Goal: Task Accomplishment & Management: Manage account settings

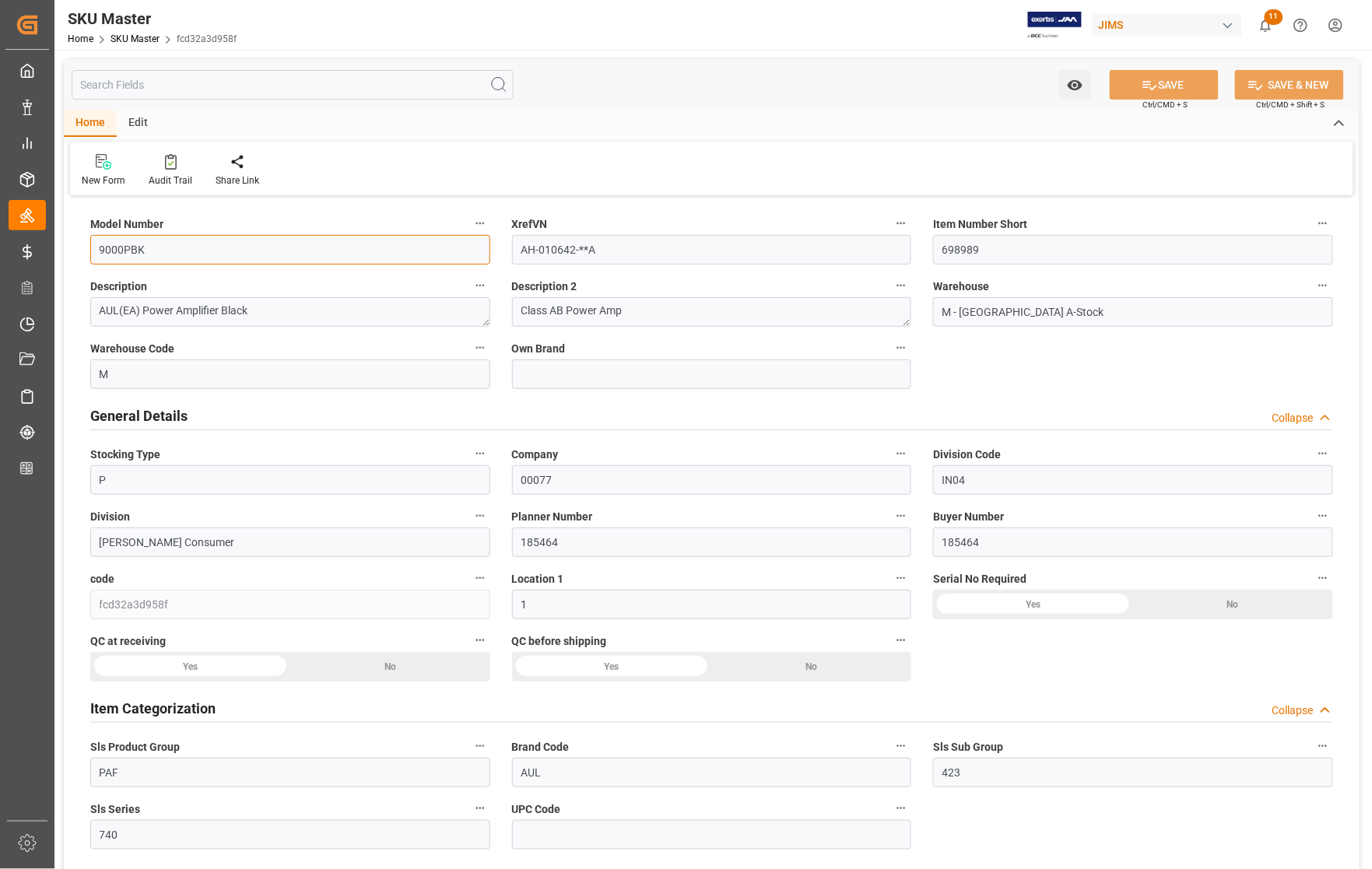
drag, startPoint x: 164, startPoint y: 250, endPoint x: 76, endPoint y: 251, distance: 88.0
click at [145, 84] on input "text" at bounding box center [293, 84] width 442 height 30
click at [200, 87] on input "text" at bounding box center [293, 84] width 442 height 30
paste input "9000QS"
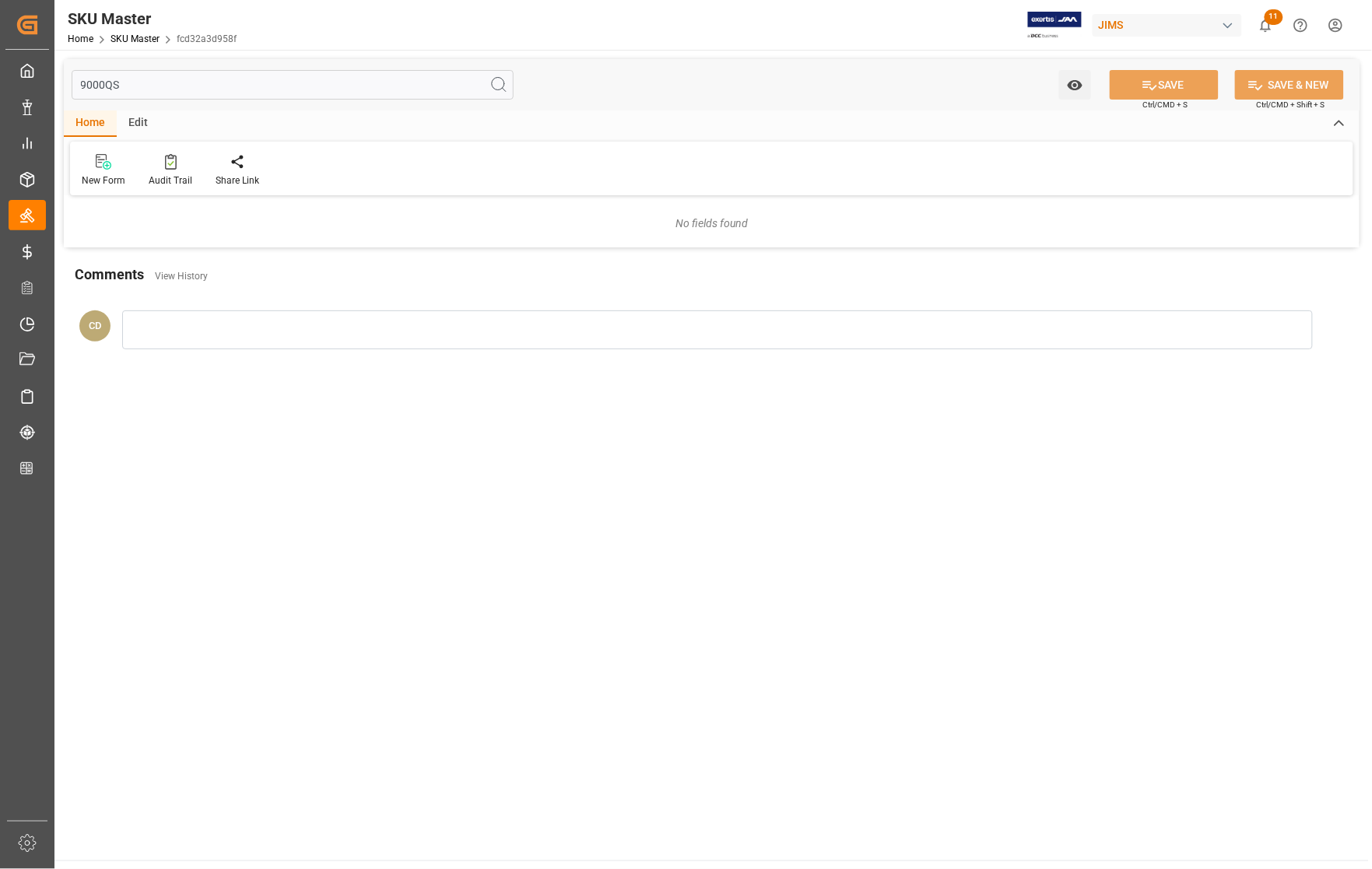
type input "9000QS"
click at [496, 87] on icon at bounding box center [498, 84] width 19 height 19
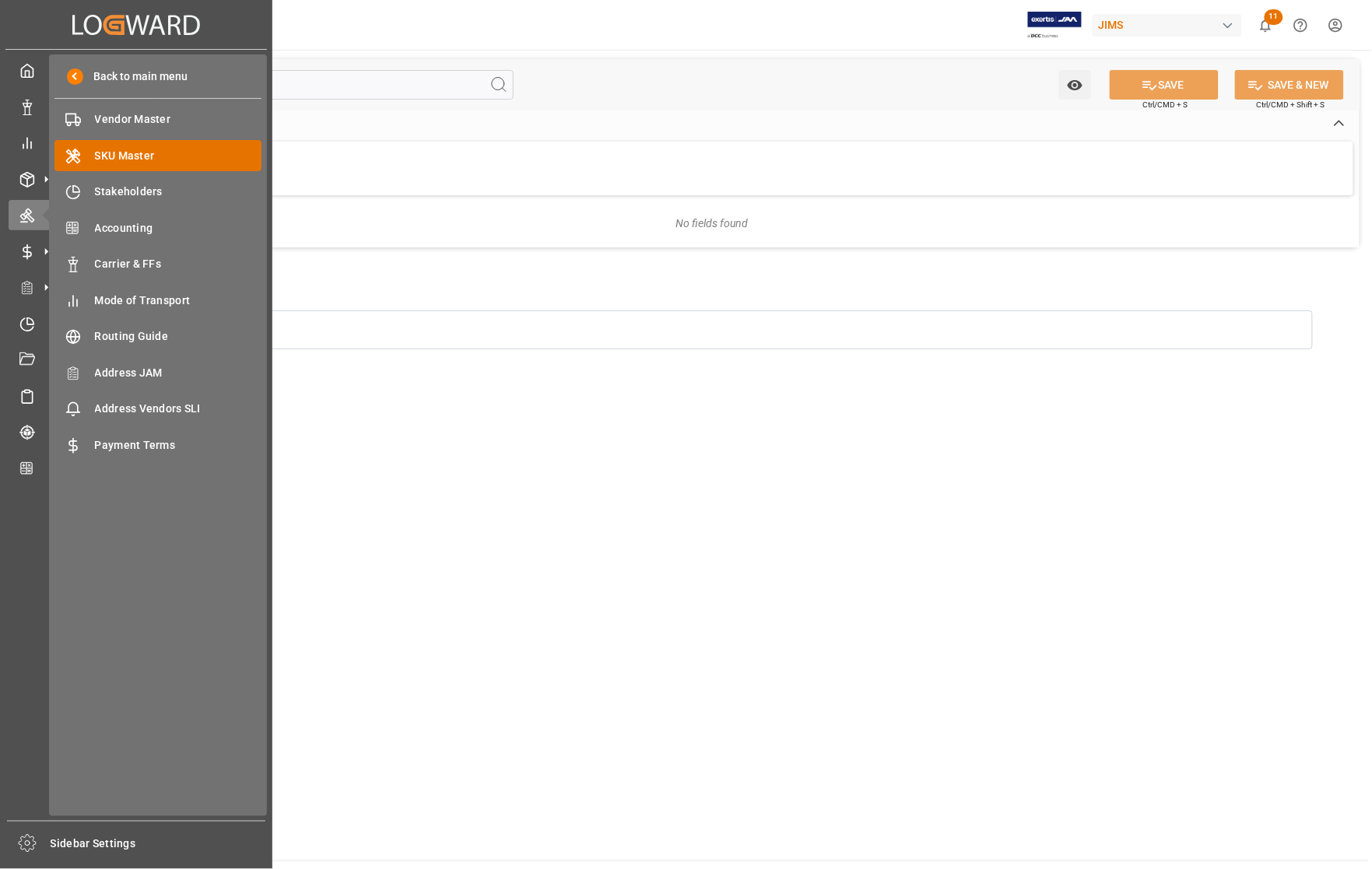
click at [106, 150] on span "SKU Master" at bounding box center [179, 156] width 168 height 16
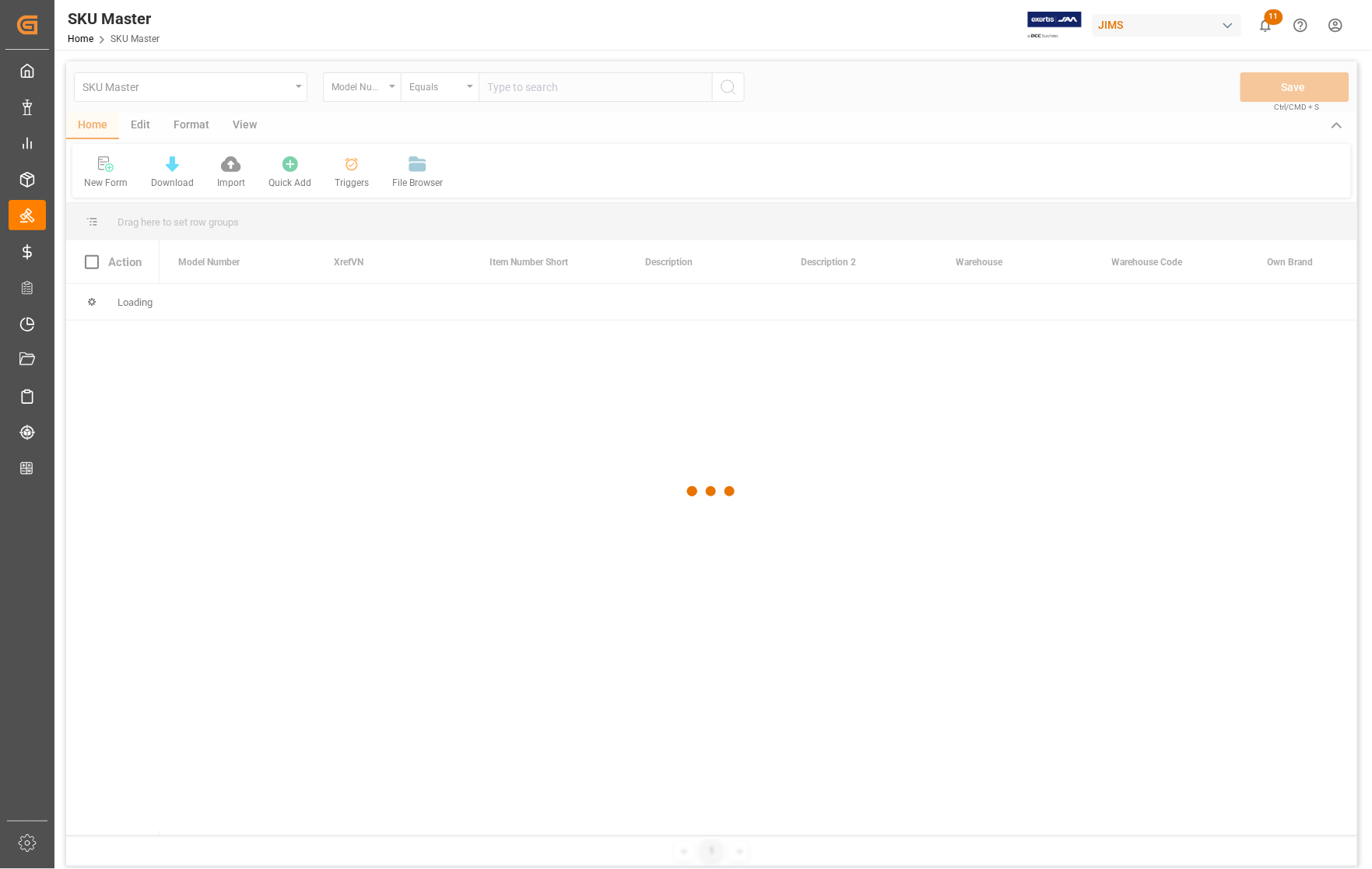
click at [518, 93] on div at bounding box center [711, 491] width 1291 height 860
click at [516, 90] on div at bounding box center [711, 491] width 1291 height 860
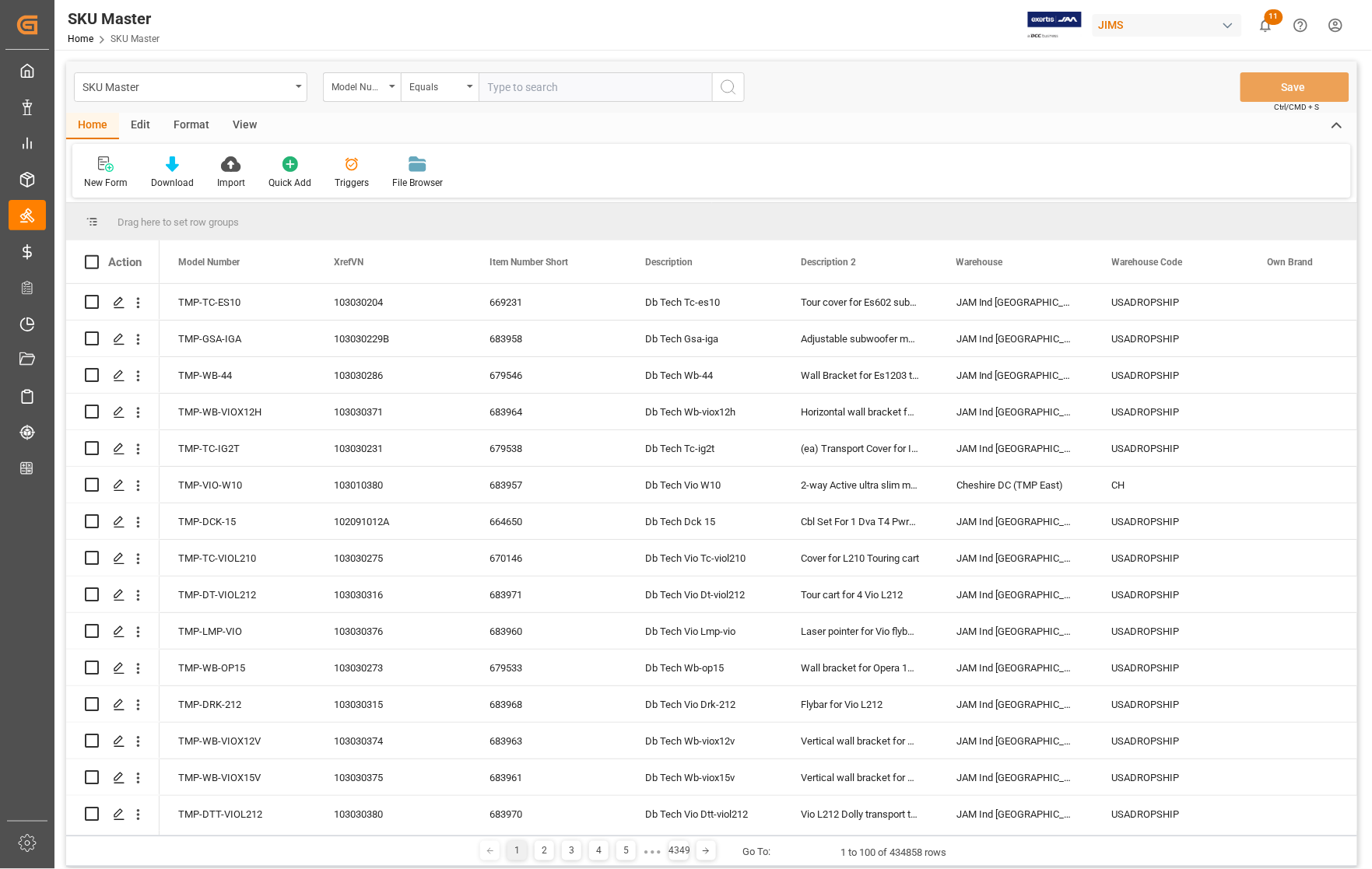
click at [508, 87] on input "text" at bounding box center [595, 87] width 234 height 30
paste input "9000QS"
type input "9000QS"
click at [724, 83] on icon "search button" at bounding box center [728, 87] width 19 height 19
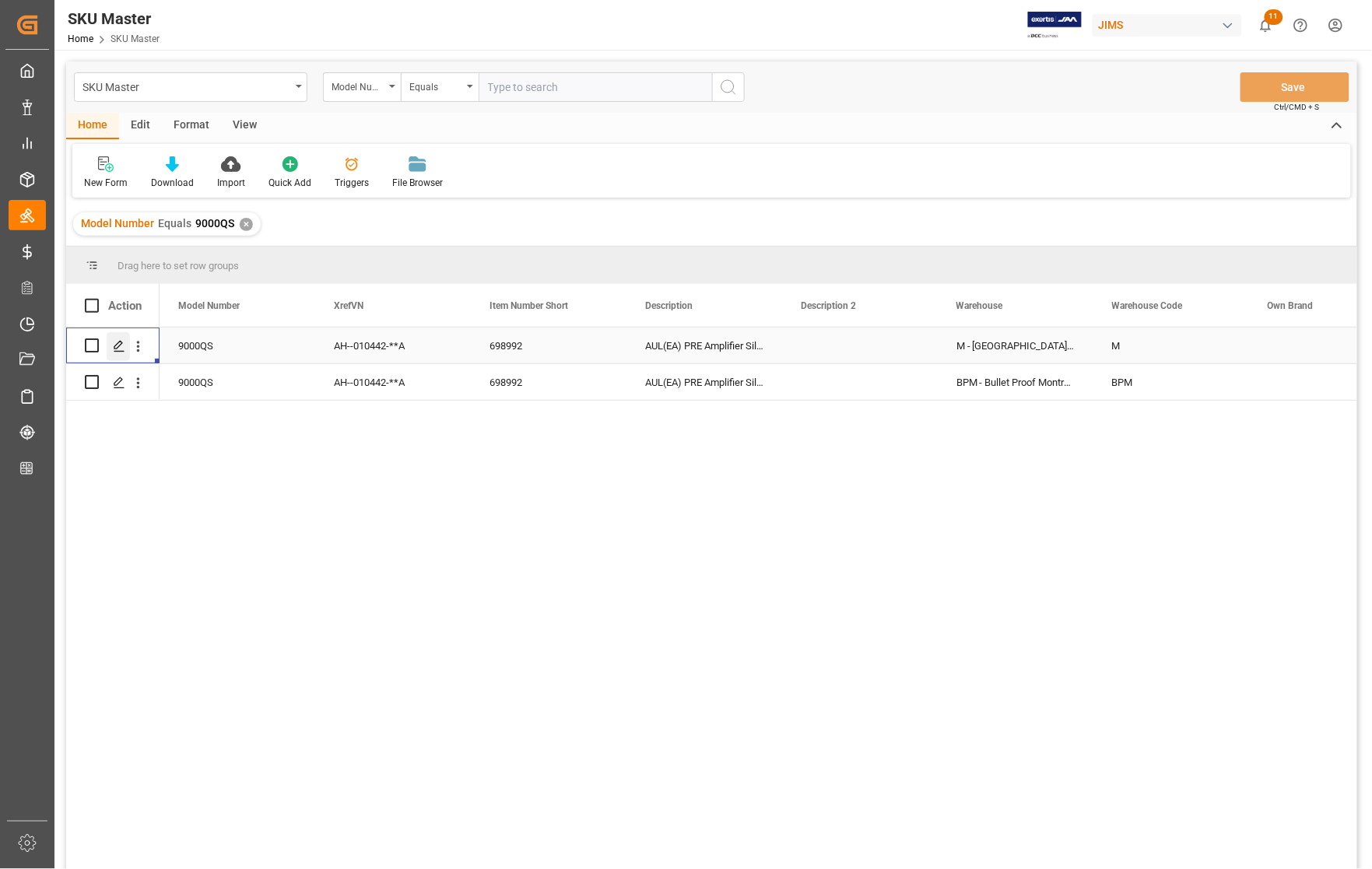
click at [118, 343] on polygon "Press SPACE to select this row." at bounding box center [118, 344] width 8 height 8
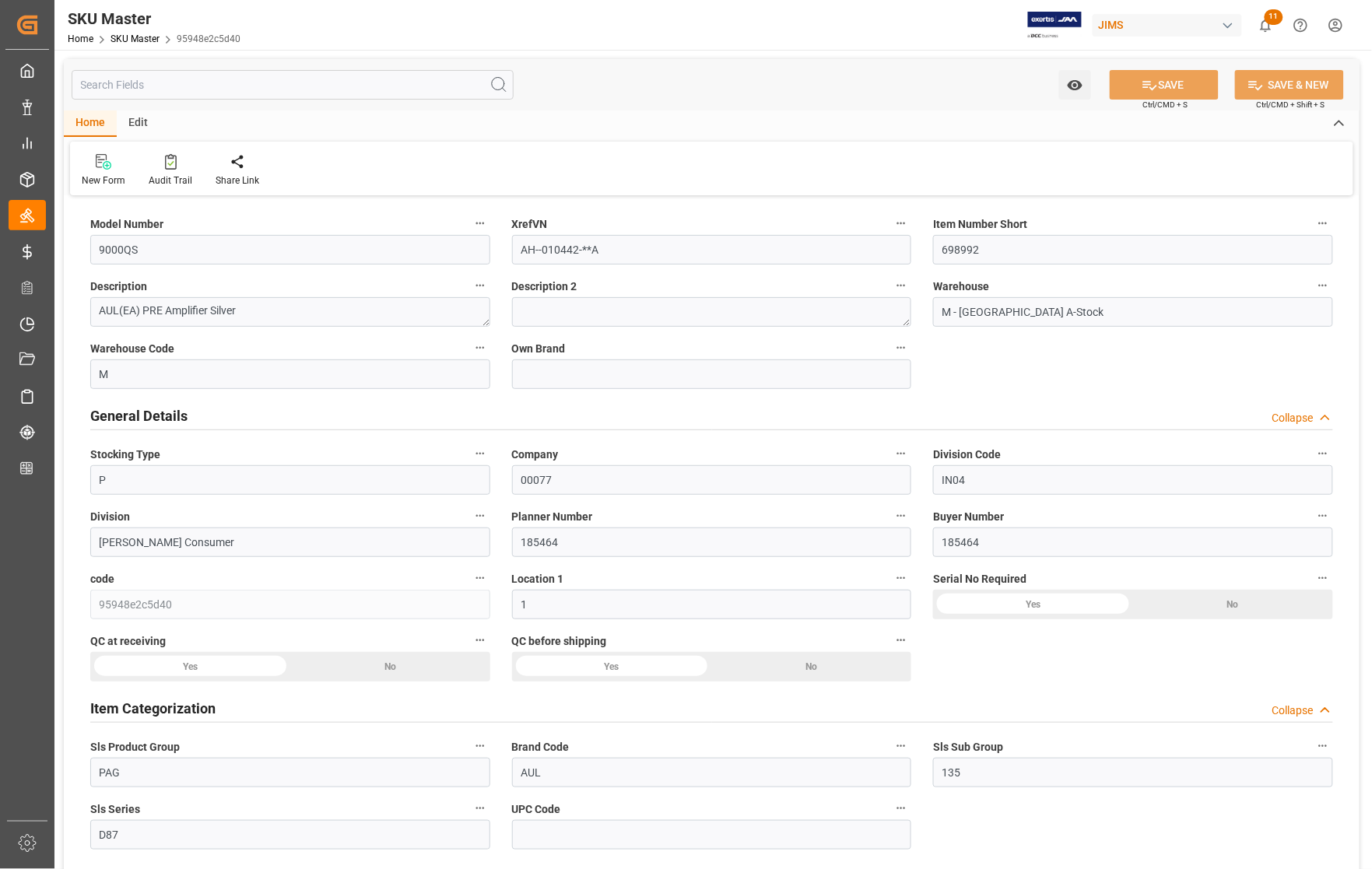
type input "0"
type input "75"
type input "0"
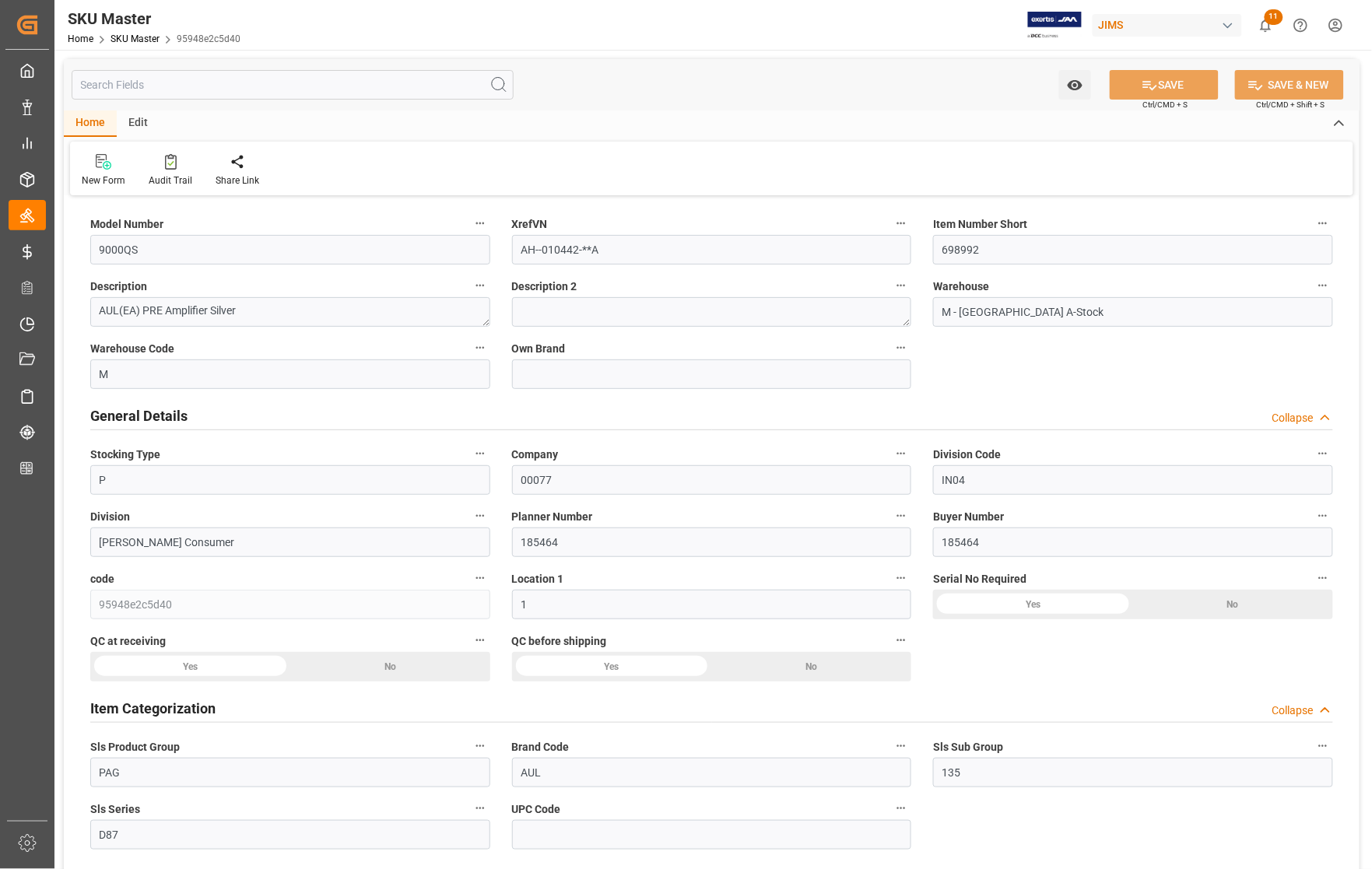
type input "7"
type input "0"
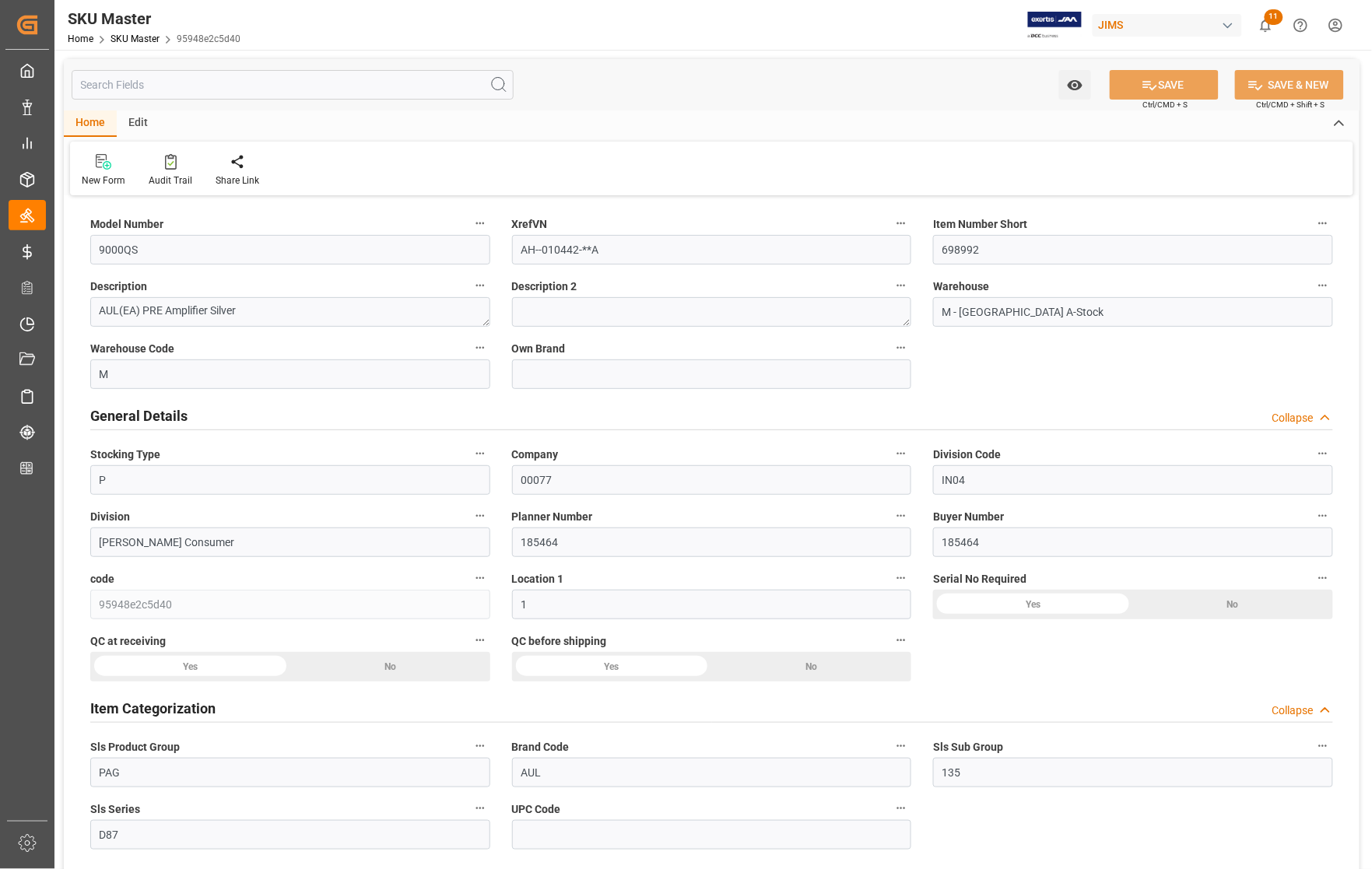
type input "1"
type input "20"
type input "0"
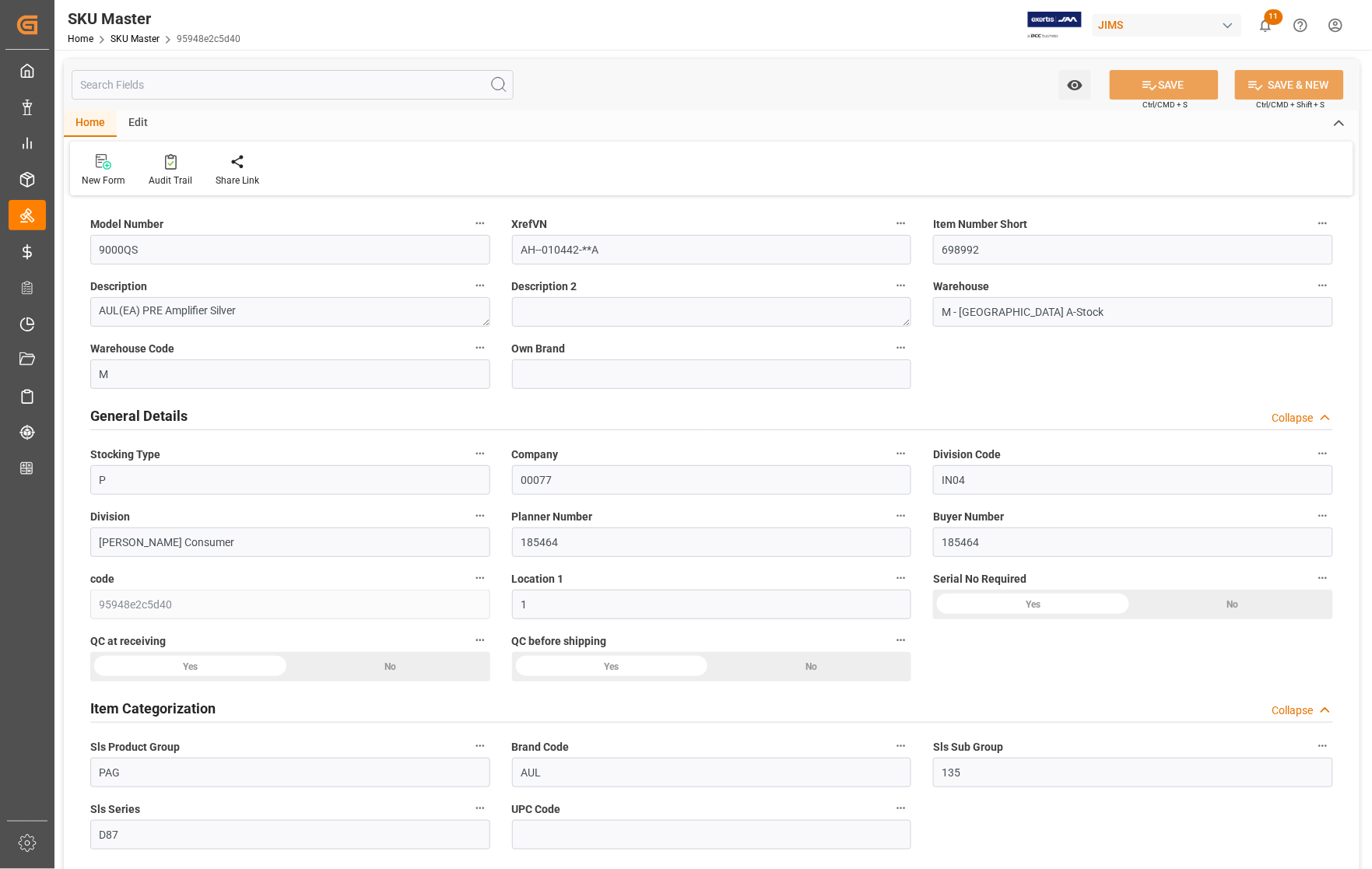
type input "0"
